Goal: Task Accomplishment & Management: Use online tool/utility

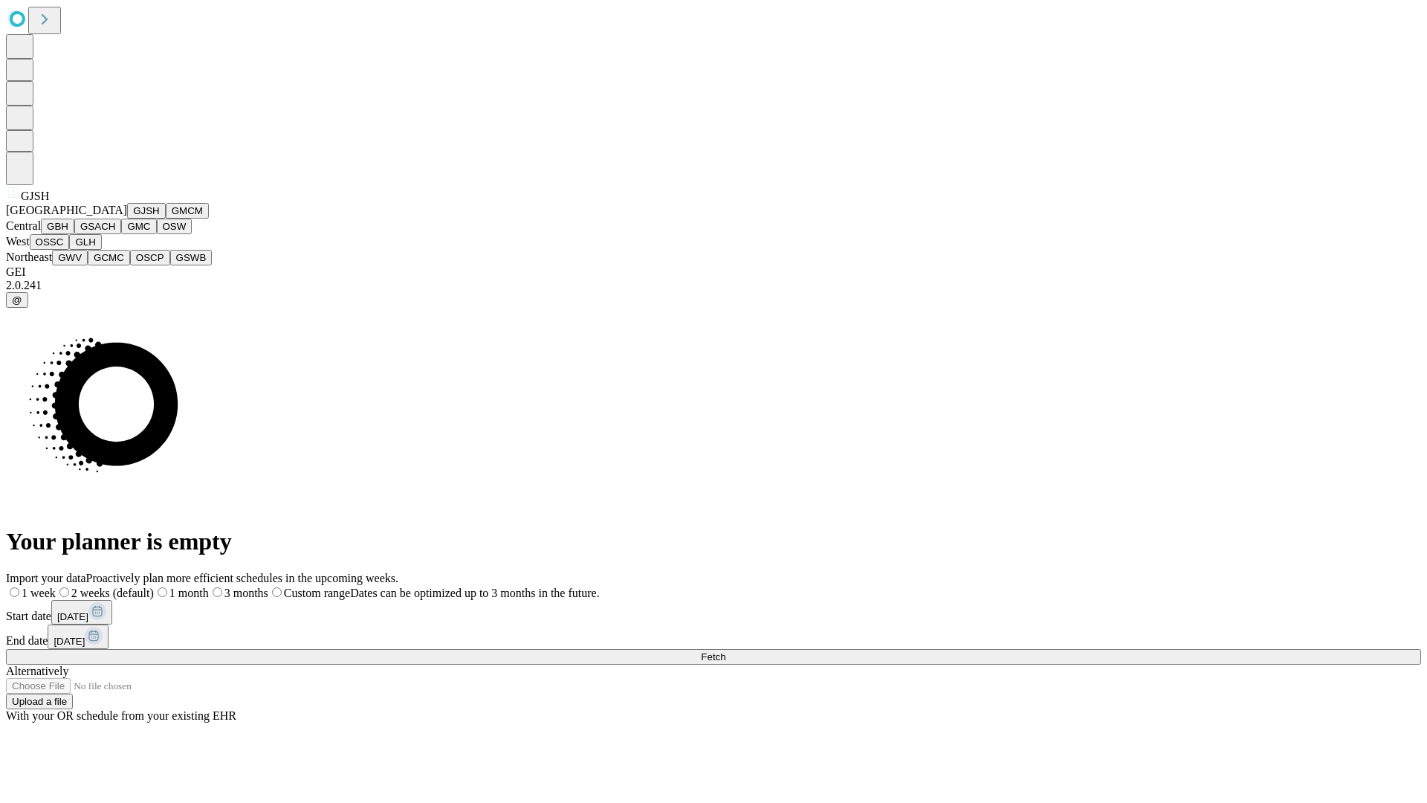
click at [127, 218] on button "GJSH" at bounding box center [146, 211] width 39 height 16
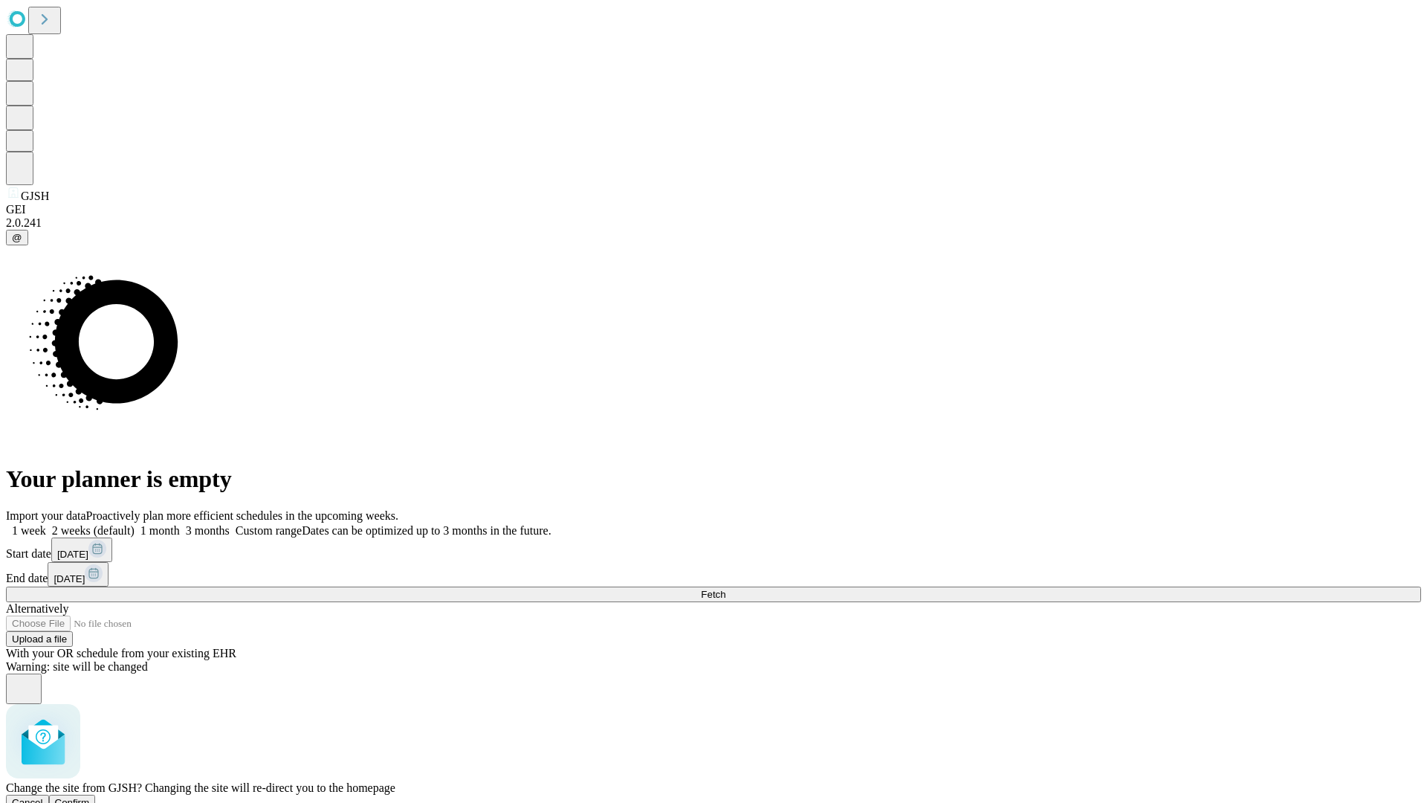
click at [90, 797] on span "Confirm" at bounding box center [72, 802] width 35 height 11
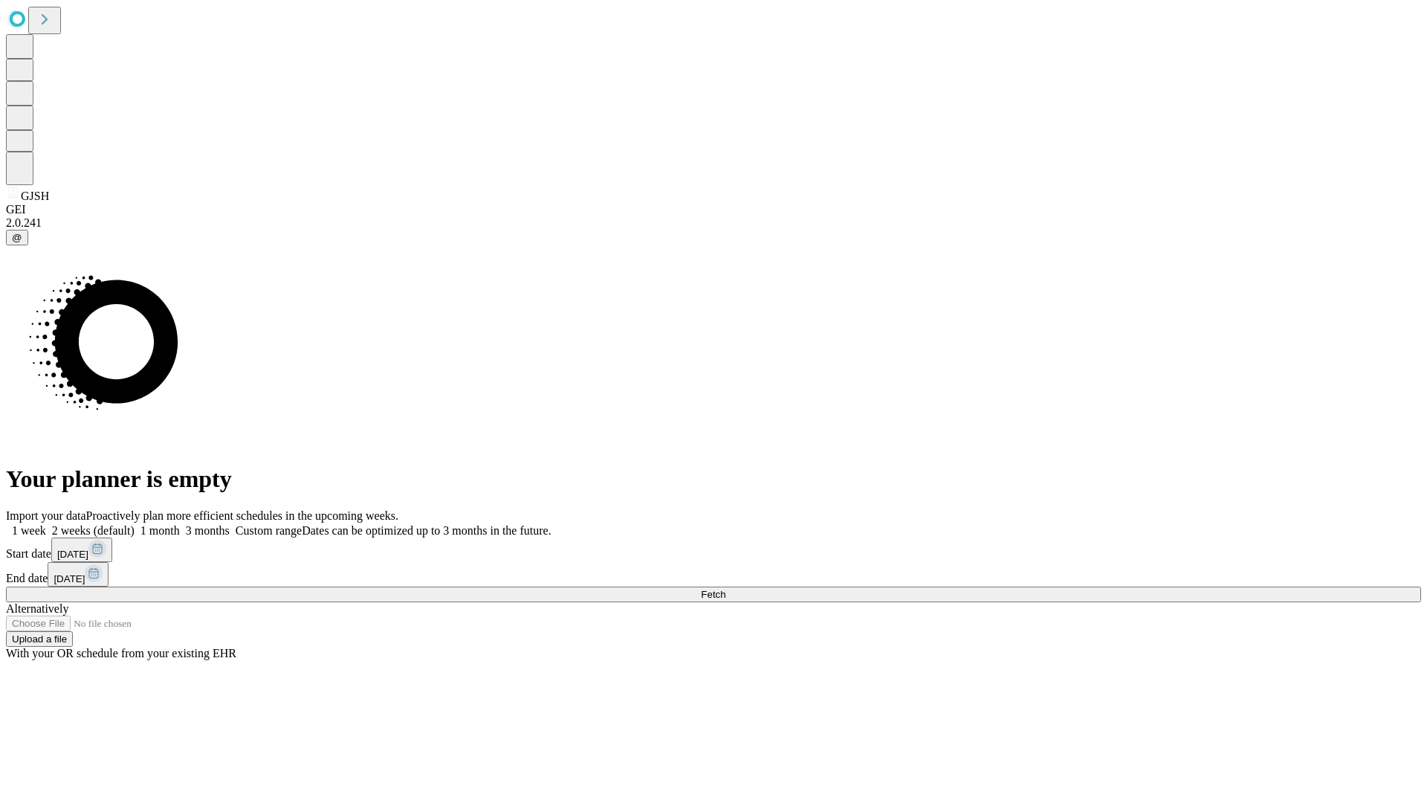
click at [135, 524] on label "2 weeks (default)" at bounding box center [90, 530] width 88 height 13
click at [725, 589] on span "Fetch" at bounding box center [713, 594] width 25 height 11
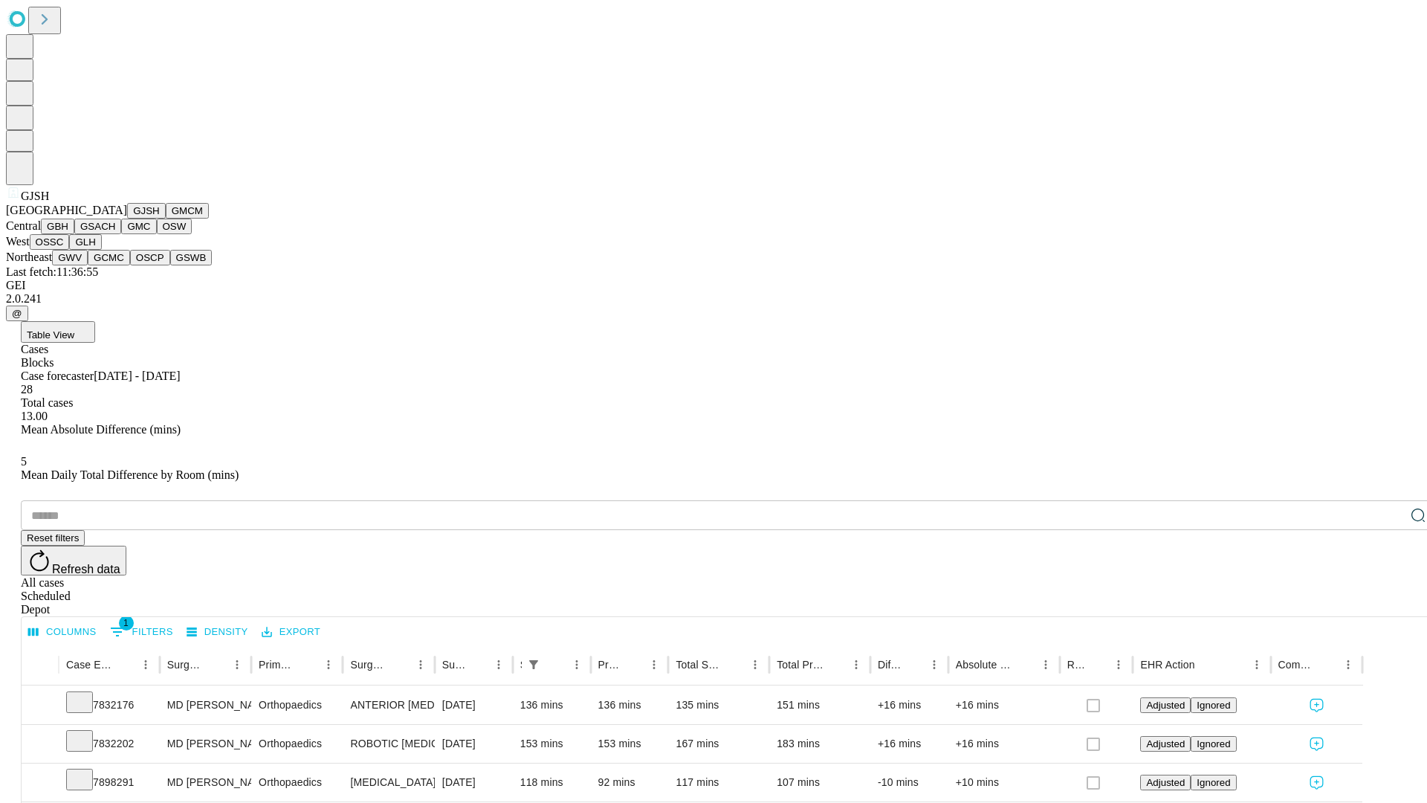
click at [166, 218] on button "GMCM" at bounding box center [187, 211] width 43 height 16
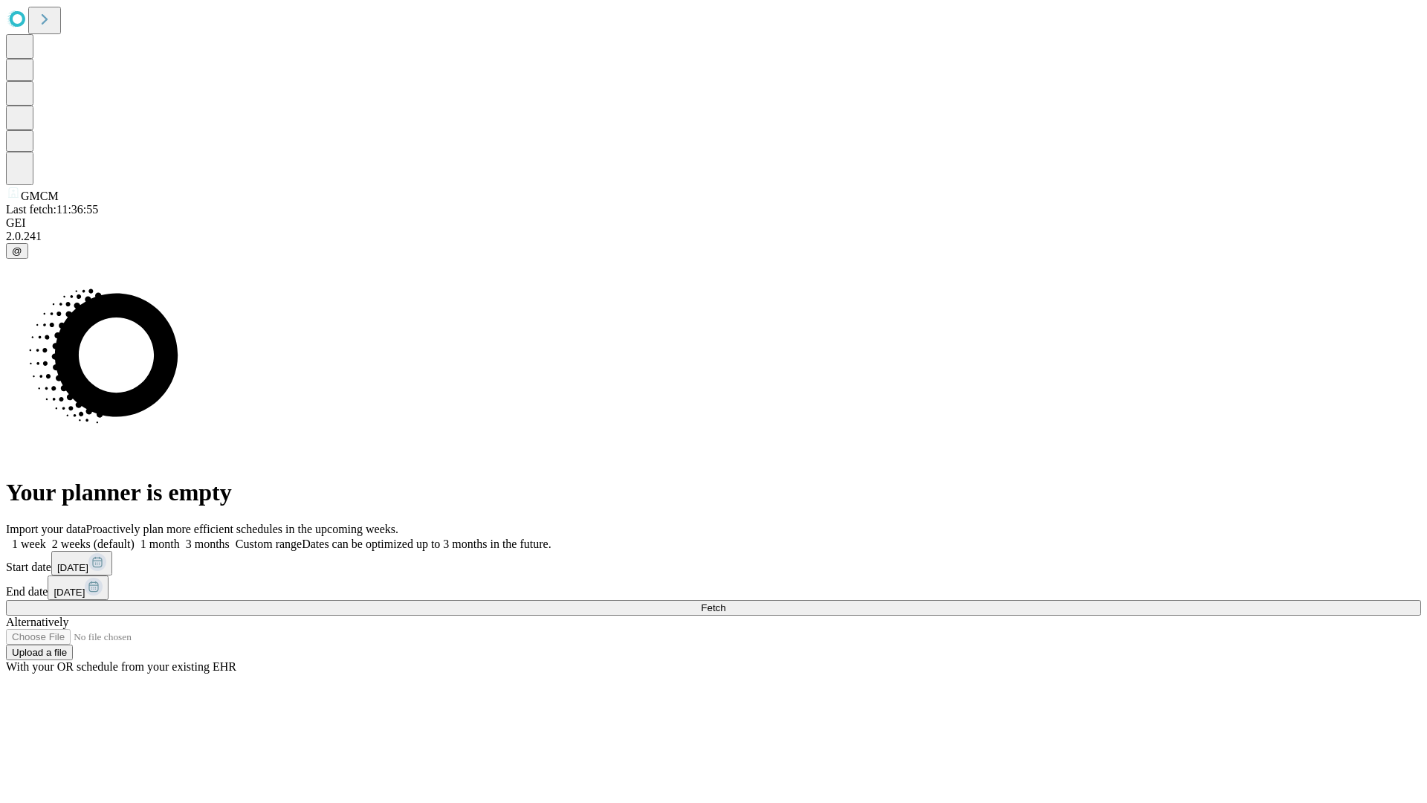
click at [135, 537] on label "2 weeks (default)" at bounding box center [90, 543] width 88 height 13
click at [725, 602] on span "Fetch" at bounding box center [713, 607] width 25 height 11
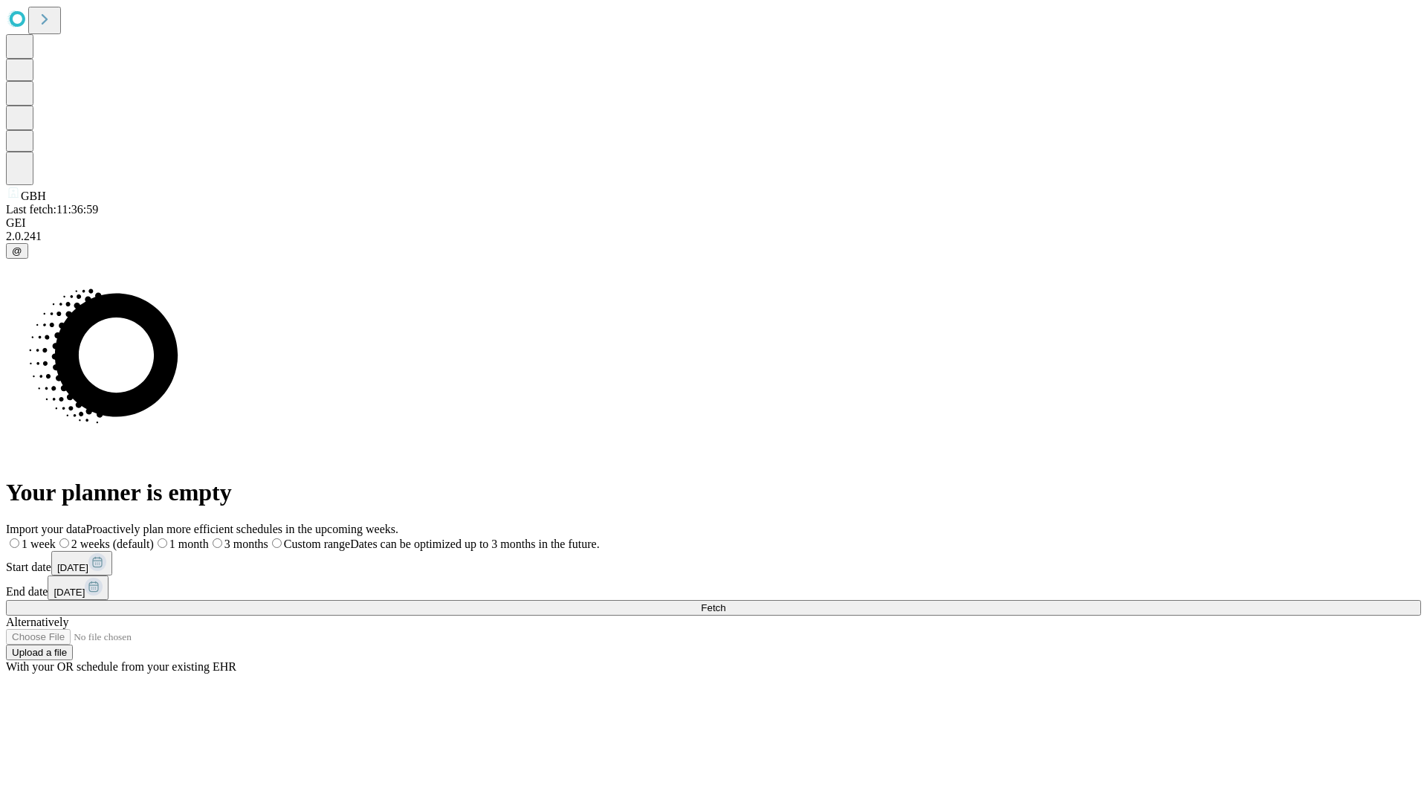
click at [154, 537] on label "2 weeks (default)" at bounding box center [105, 543] width 98 height 13
click at [725, 602] on span "Fetch" at bounding box center [713, 607] width 25 height 11
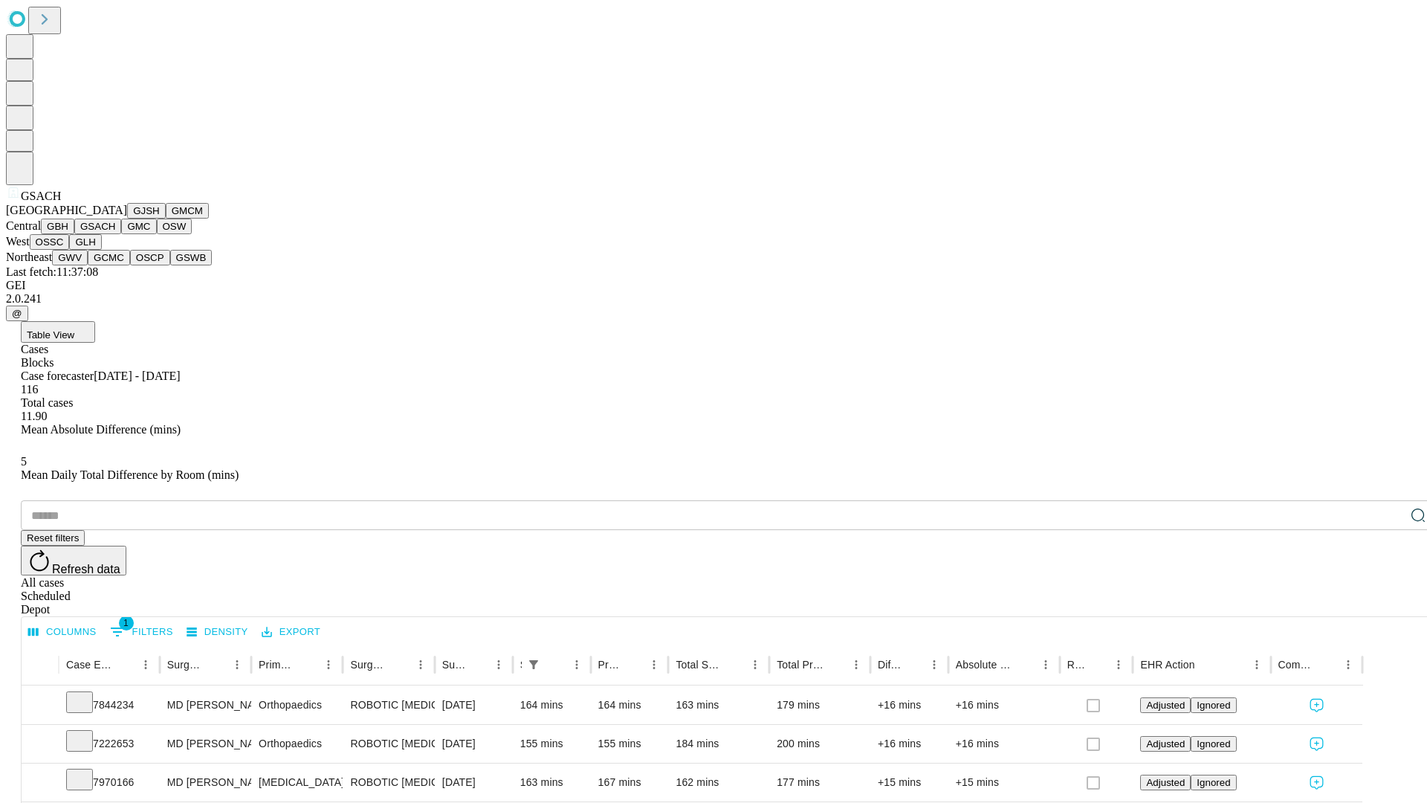
click at [121, 234] on button "GMC" at bounding box center [138, 226] width 35 height 16
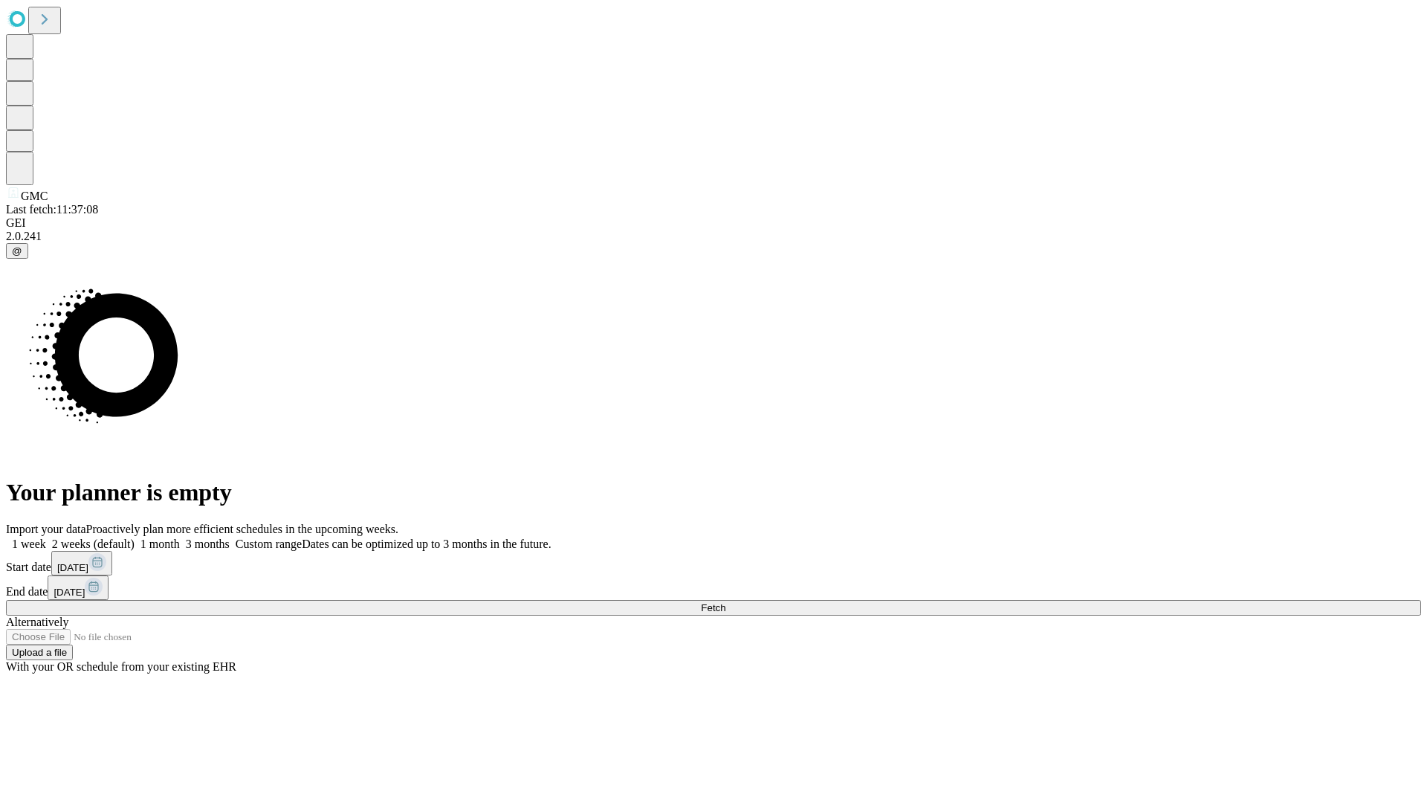
click at [135, 537] on label "2 weeks (default)" at bounding box center [90, 543] width 88 height 13
click at [725, 602] on span "Fetch" at bounding box center [713, 607] width 25 height 11
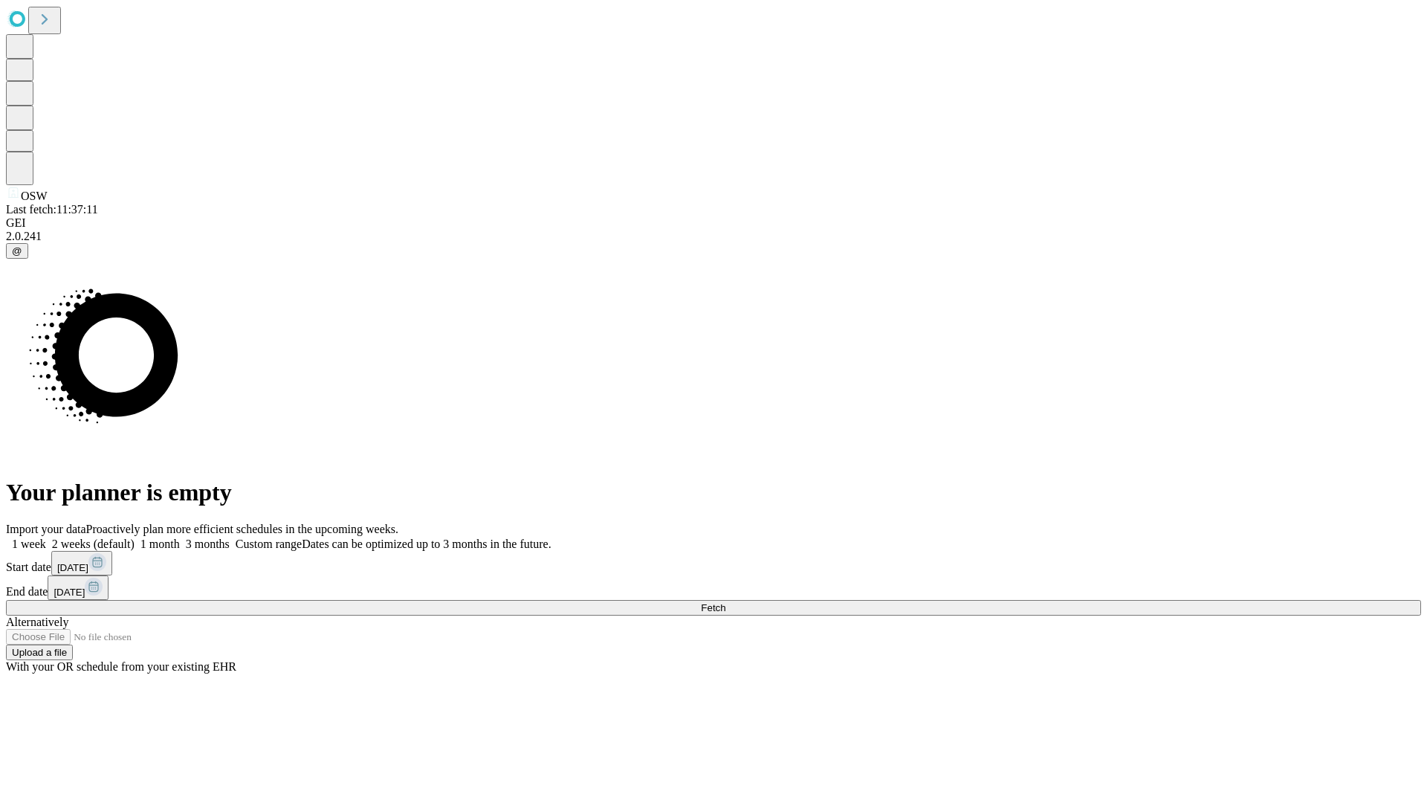
click at [135, 537] on label "2 weeks (default)" at bounding box center [90, 543] width 88 height 13
click at [725, 602] on span "Fetch" at bounding box center [713, 607] width 25 height 11
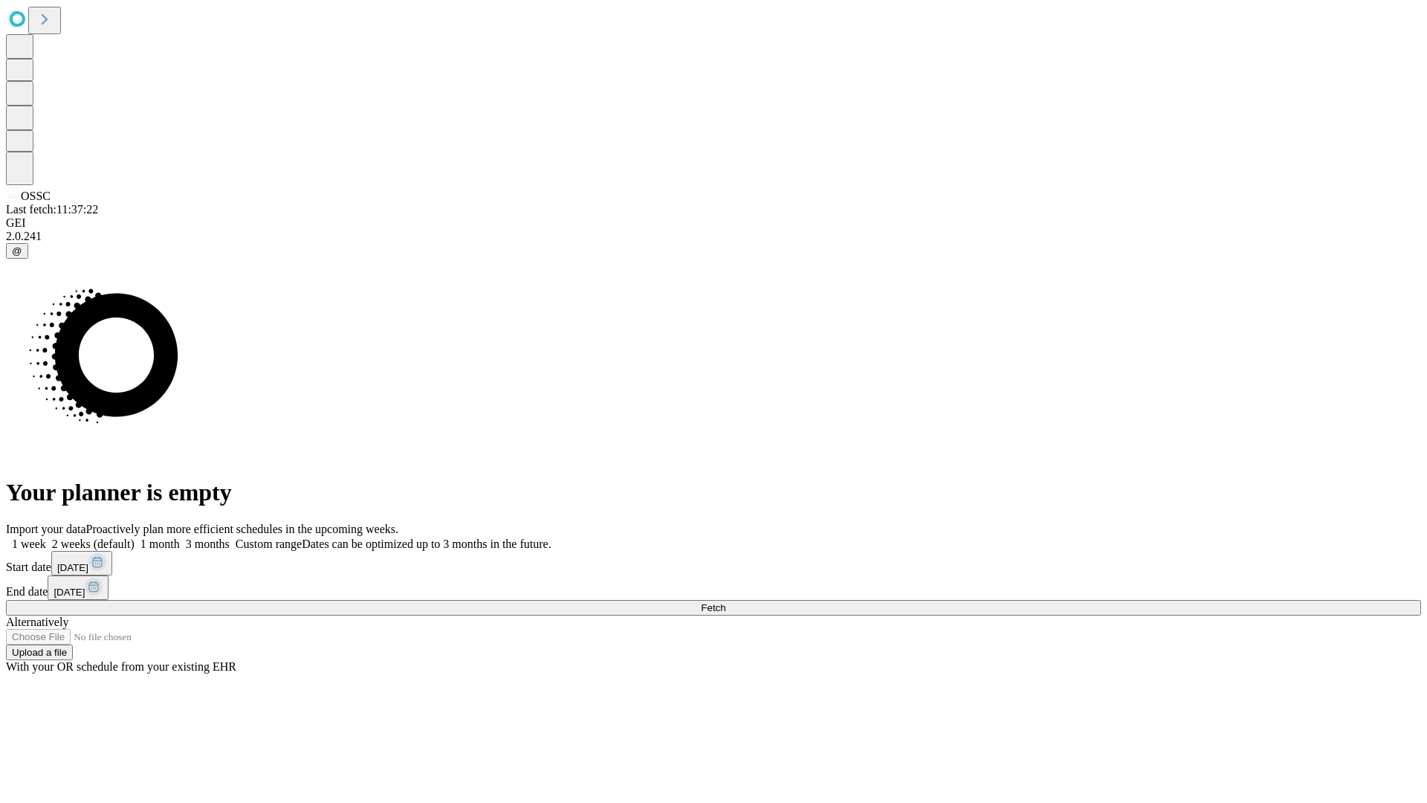
click at [135, 537] on label "2 weeks (default)" at bounding box center [90, 543] width 88 height 13
click at [725, 602] on span "Fetch" at bounding box center [713, 607] width 25 height 11
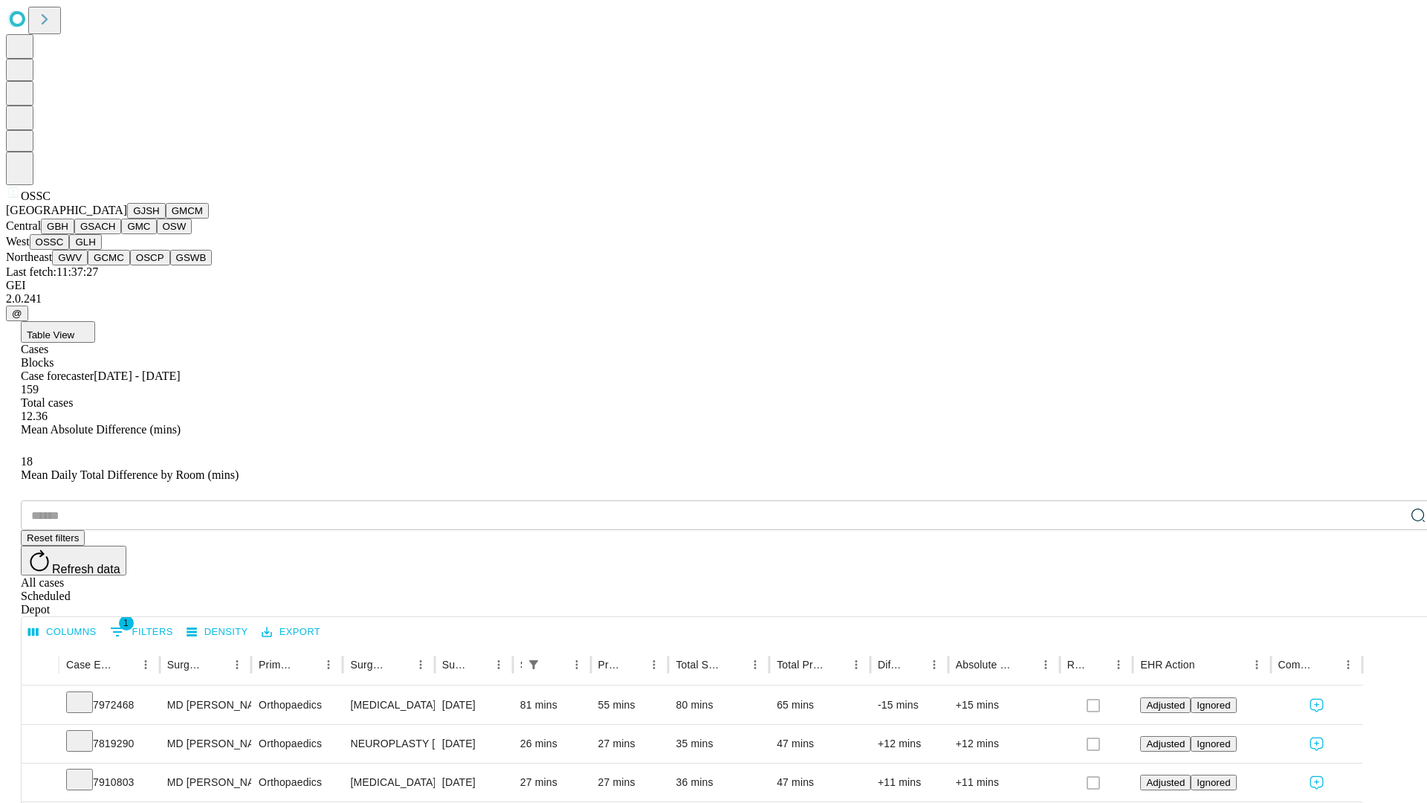
click at [101, 250] on button "GLH" at bounding box center [85, 242] width 32 height 16
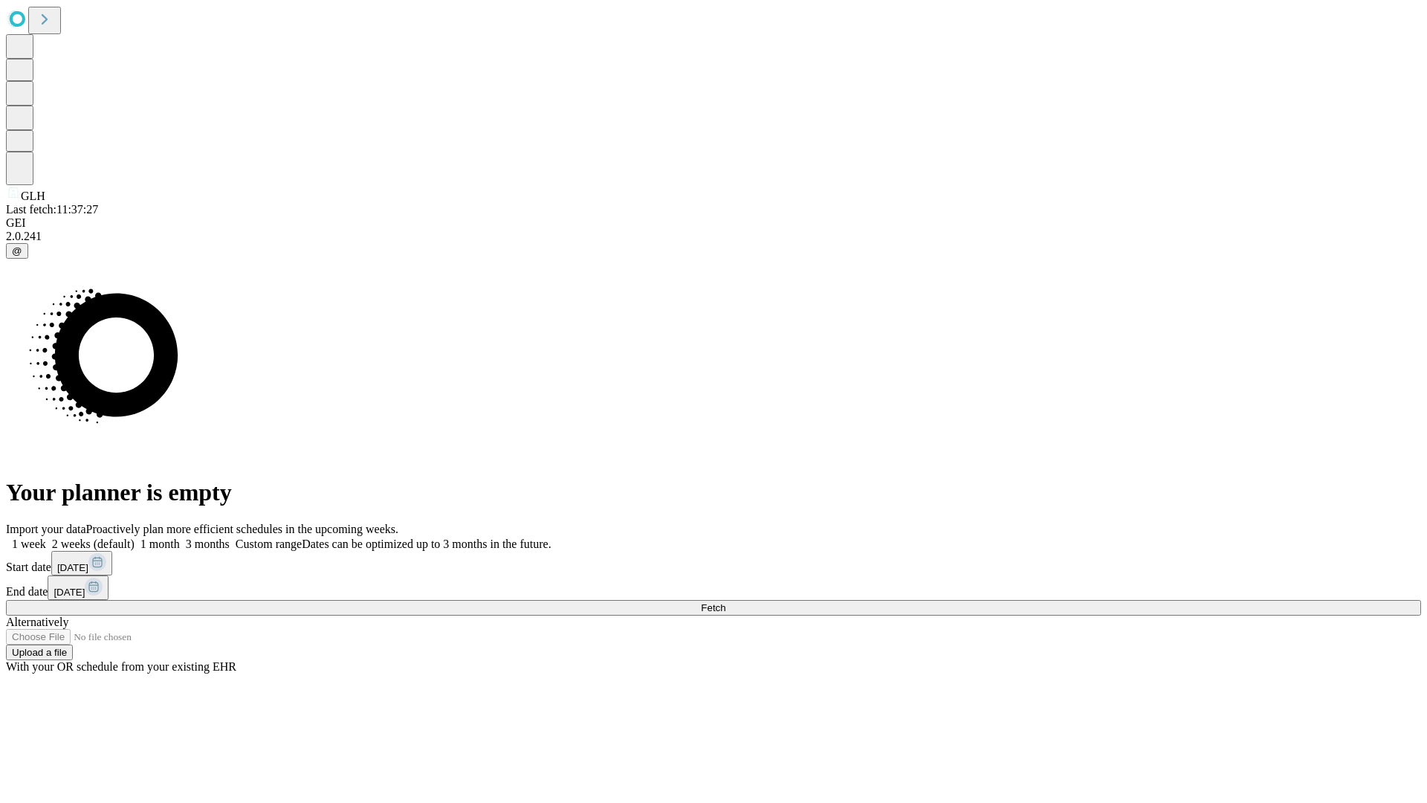
click at [135, 537] on label "2 weeks (default)" at bounding box center [90, 543] width 88 height 13
click at [725, 602] on span "Fetch" at bounding box center [713, 607] width 25 height 11
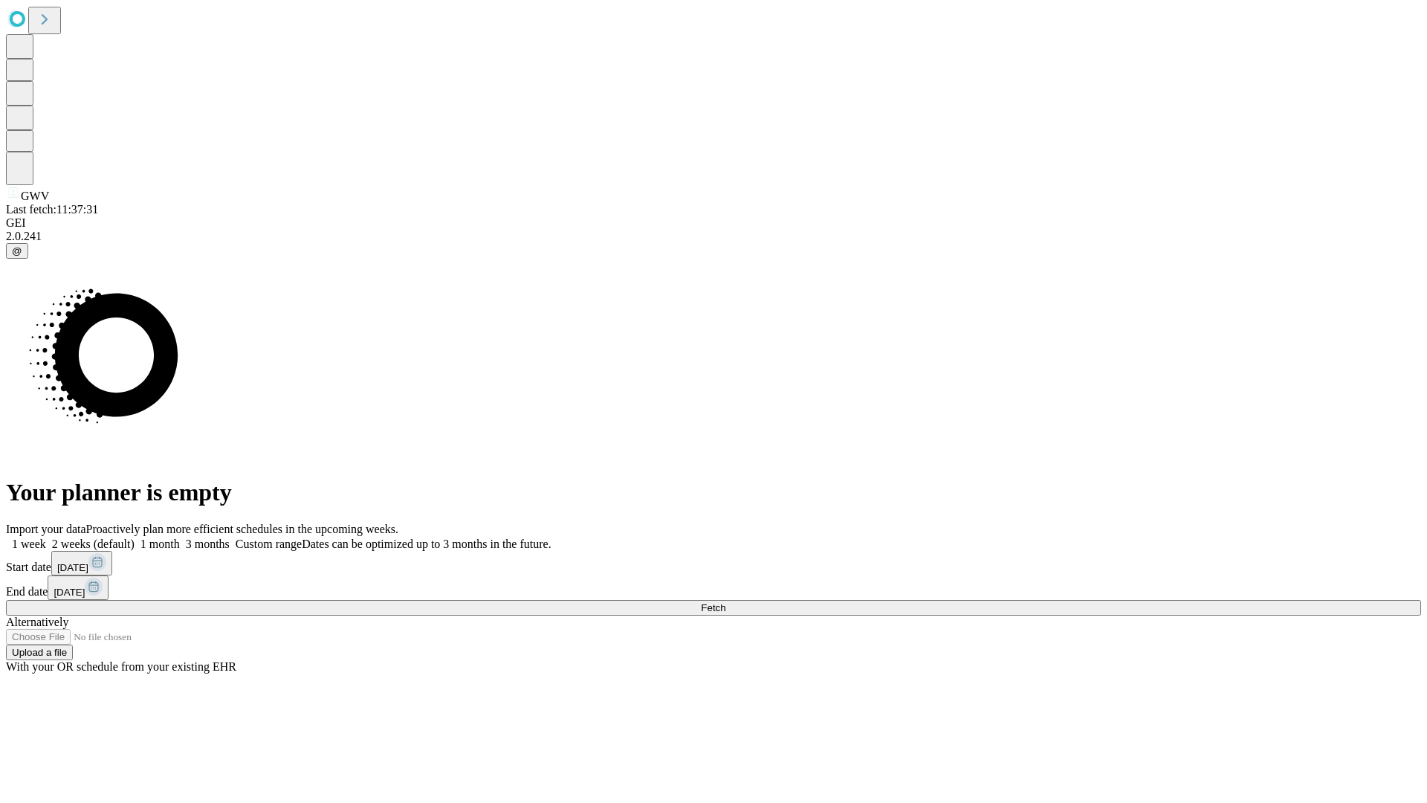
click at [725, 602] on span "Fetch" at bounding box center [713, 607] width 25 height 11
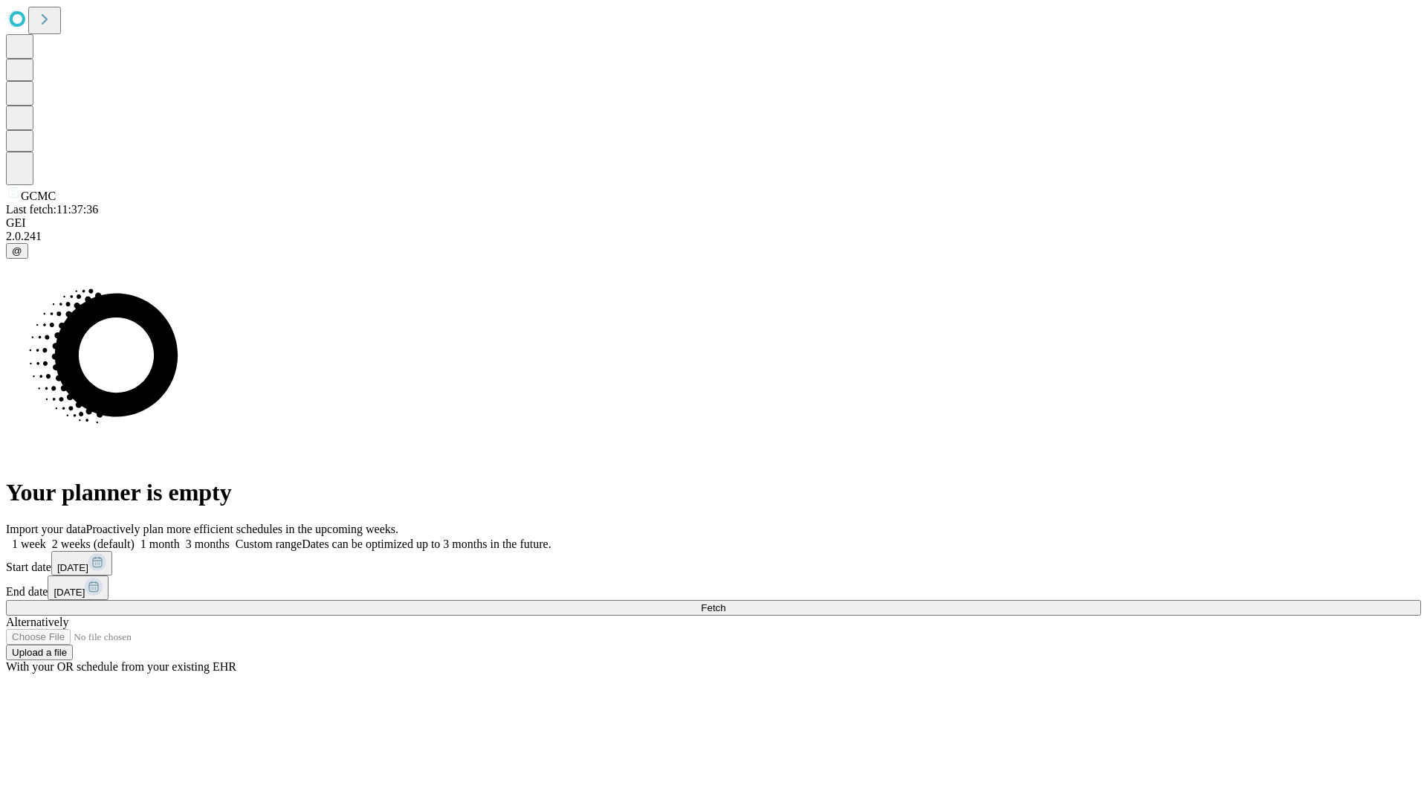
click at [725, 602] on span "Fetch" at bounding box center [713, 607] width 25 height 11
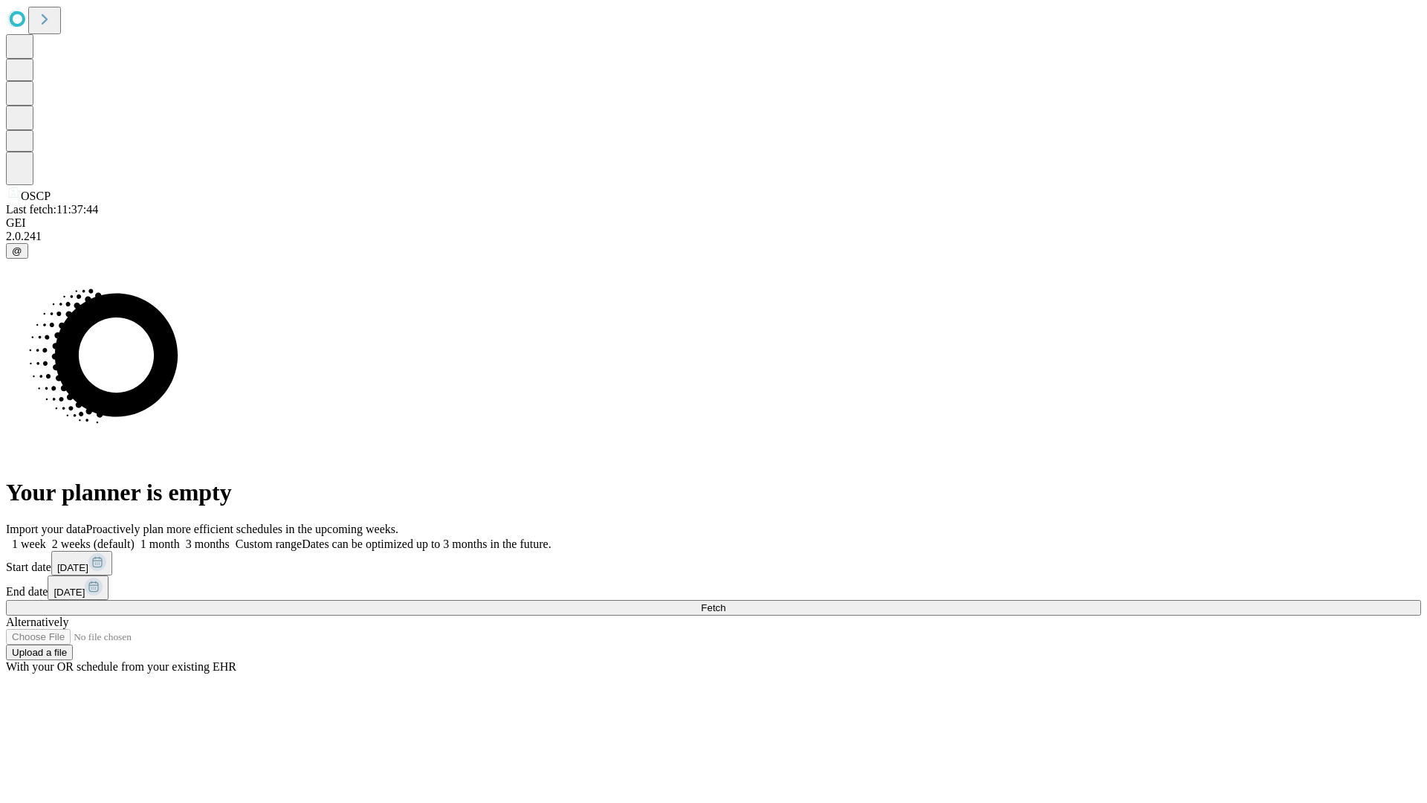
click at [135, 537] on label "2 weeks (default)" at bounding box center [90, 543] width 88 height 13
click at [725, 602] on span "Fetch" at bounding box center [713, 607] width 25 height 11
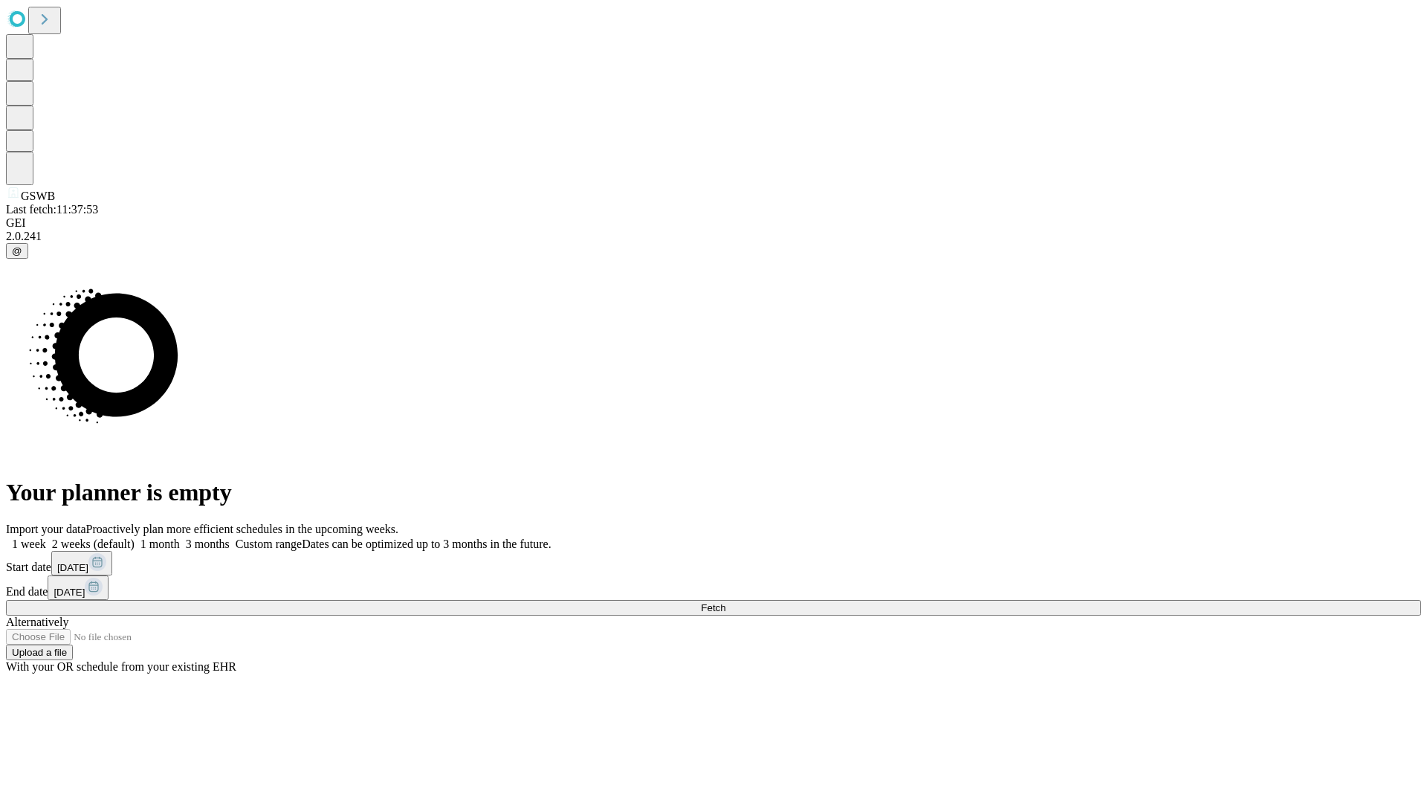
click at [135, 537] on label "2 weeks (default)" at bounding box center [90, 543] width 88 height 13
click at [725, 602] on span "Fetch" at bounding box center [713, 607] width 25 height 11
